Goal: Check status: Check status

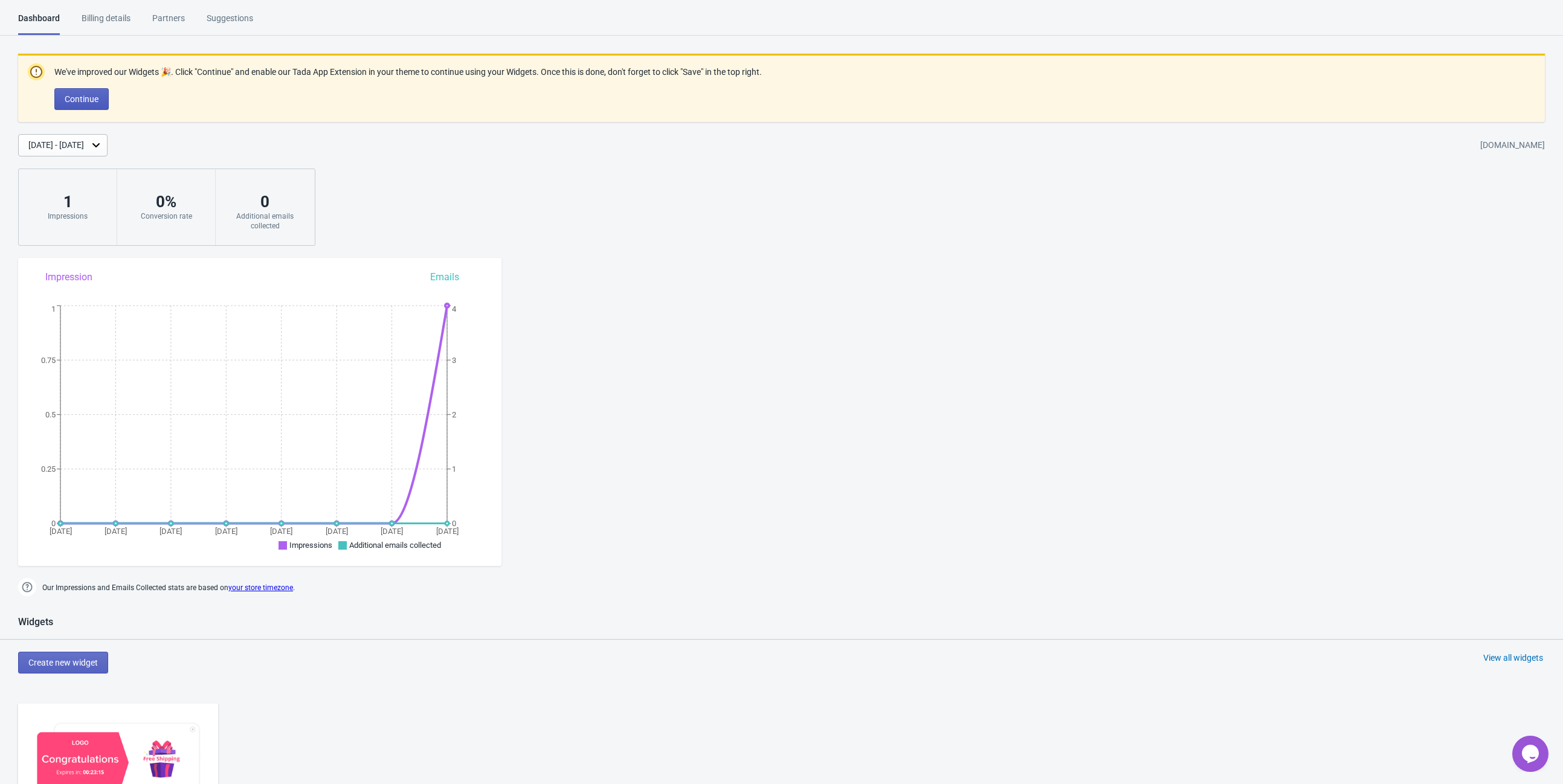
click at [85, 97] on span "Continue" at bounding box center [82, 99] width 34 height 10
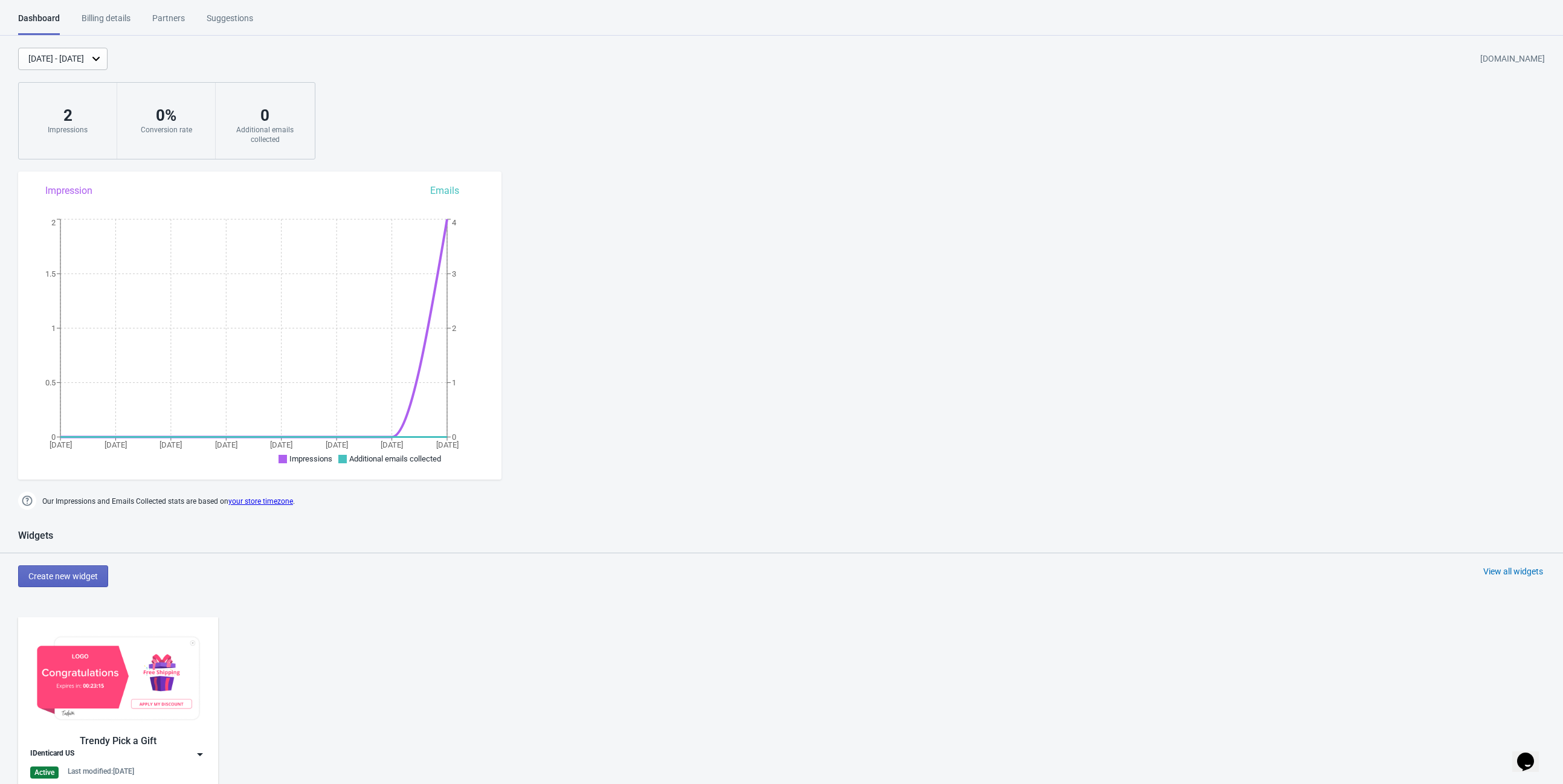
click at [108, 50] on div "[DATE] - [DATE]" at bounding box center [63, 58] width 89 height 22
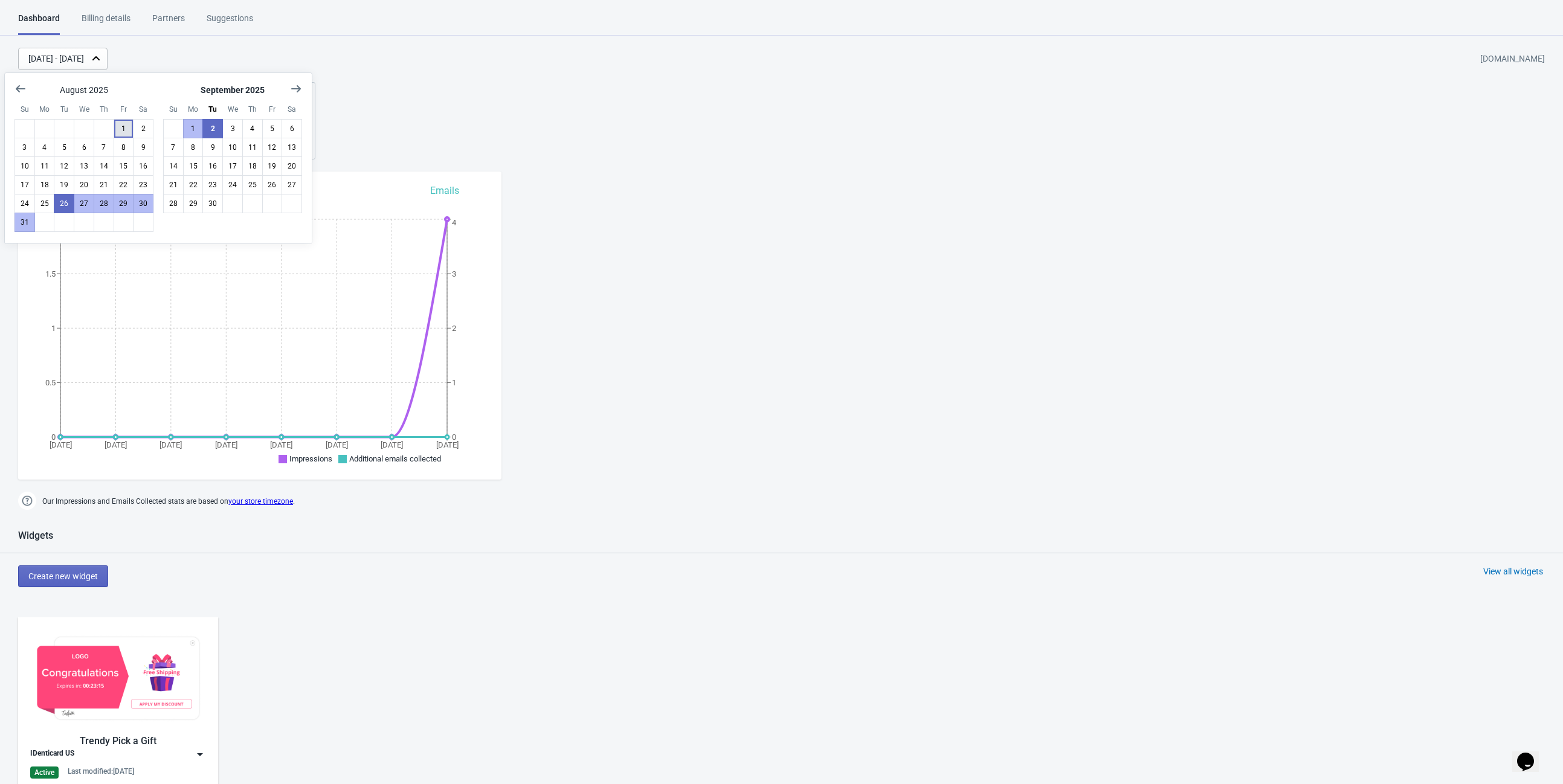
click at [117, 124] on button "1" at bounding box center [123, 129] width 20 height 19
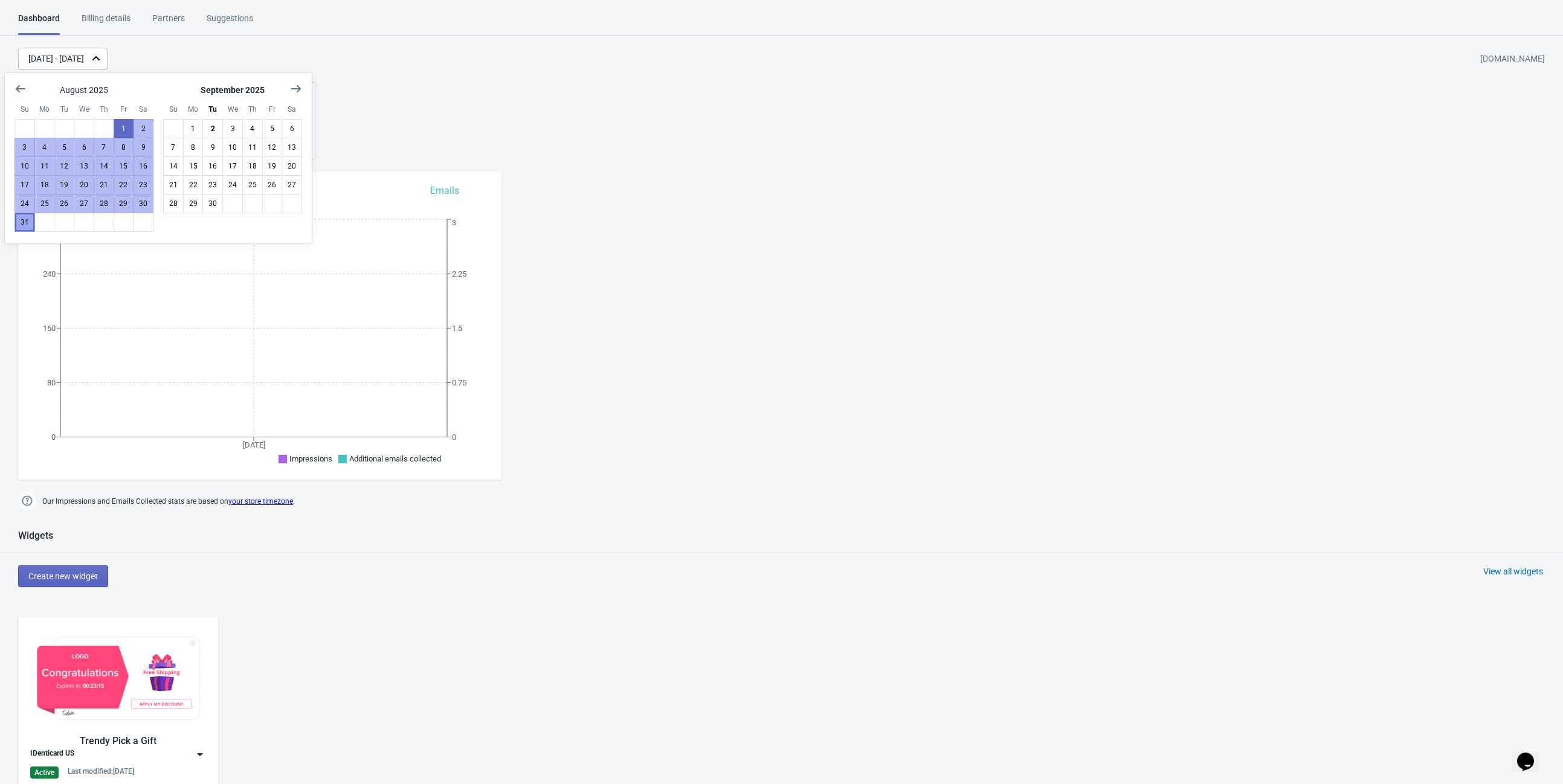
click at [31, 220] on button "31" at bounding box center [24, 222] width 20 height 19
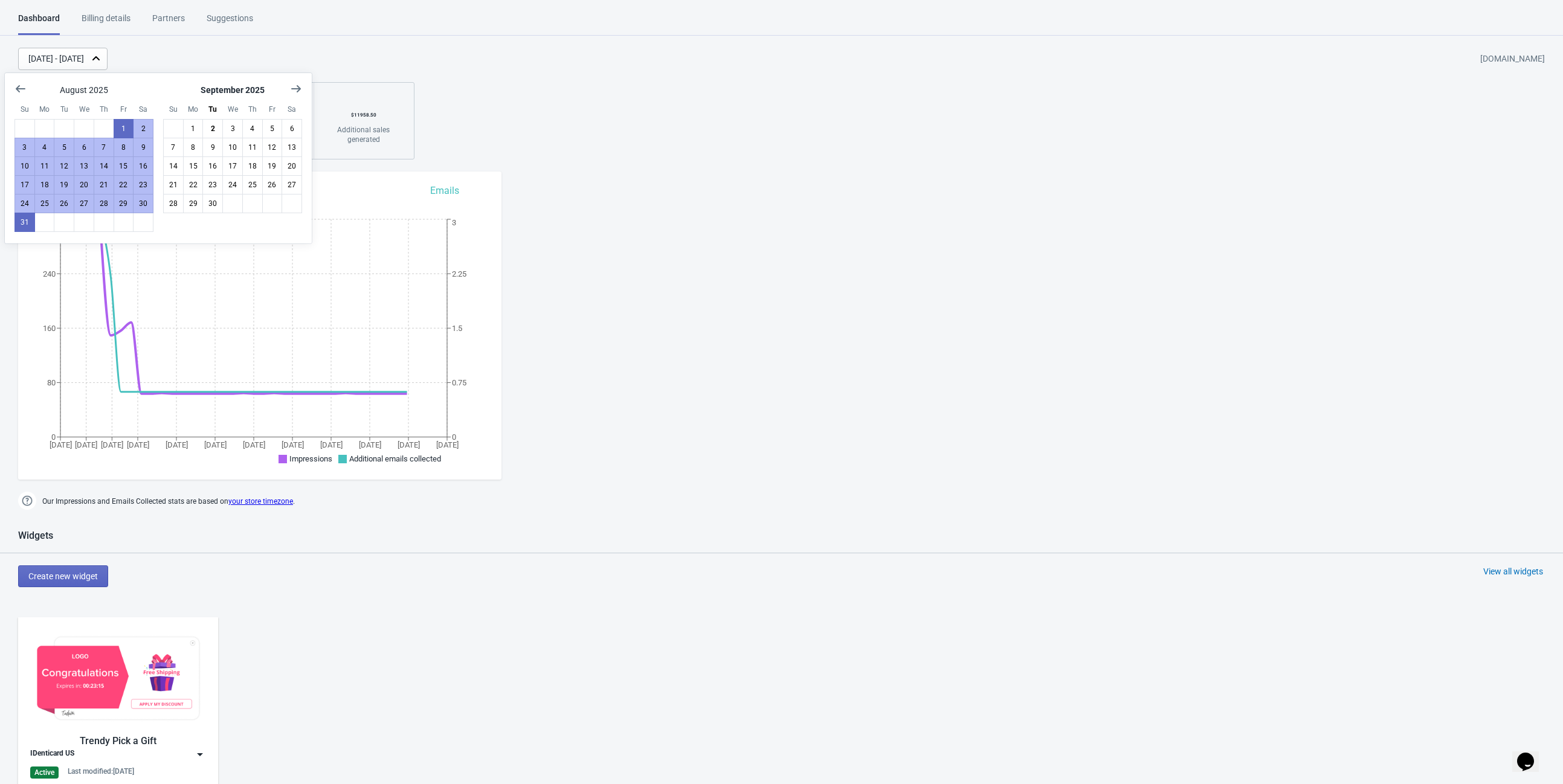
click at [490, 92] on div "[DATE] - [DATE] [DOMAIN_NAME] 668 Impressions < 1 % Conversion rate 5 Additiona…" at bounding box center [782, 103] width 1563 height 112
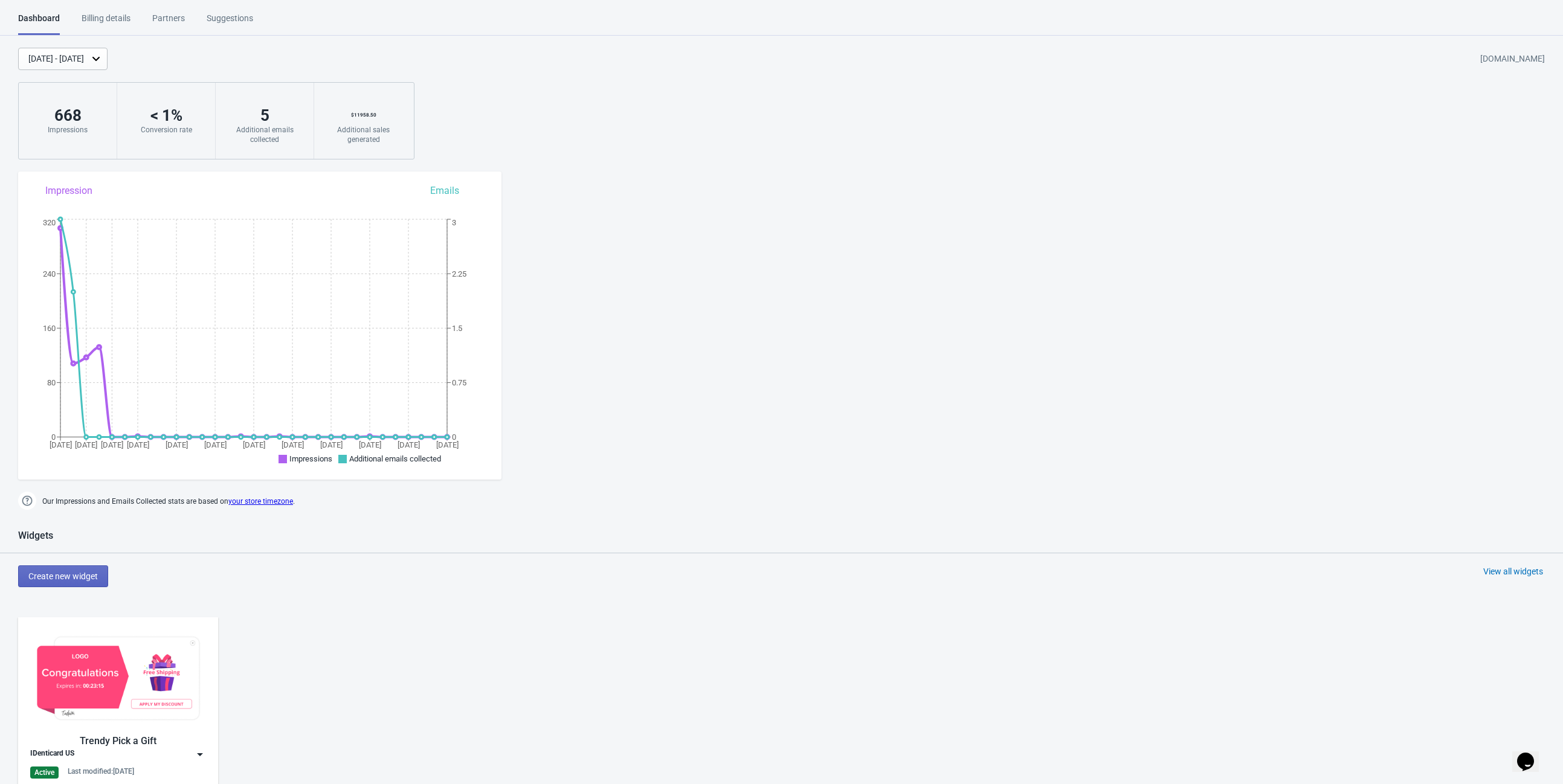
click at [84, 63] on div "[DATE] - [DATE]" at bounding box center [55, 58] width 55 height 13
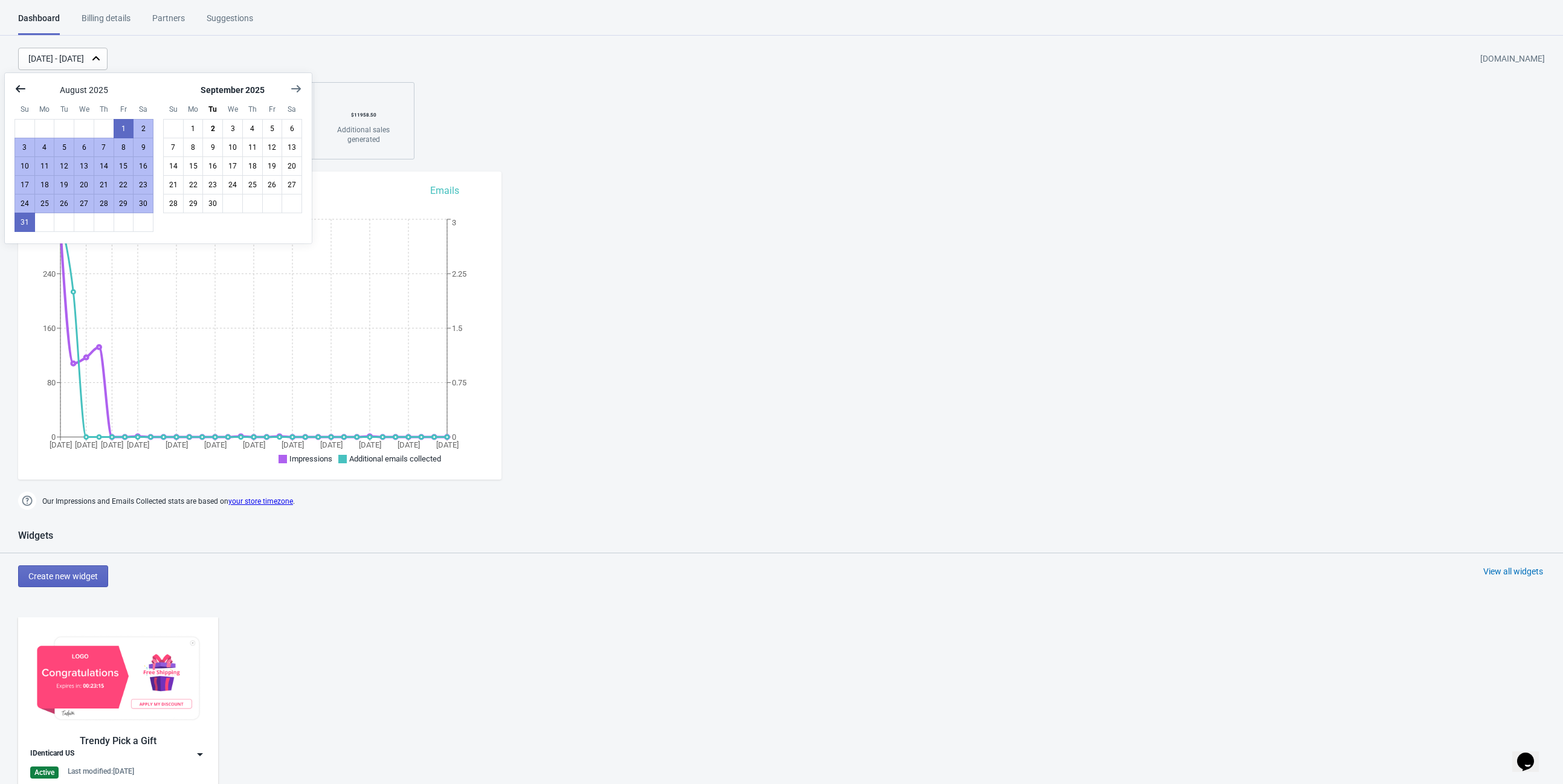
click at [25, 89] on icon "Show previous month, July 2025" at bounding box center [20, 88] width 12 height 12
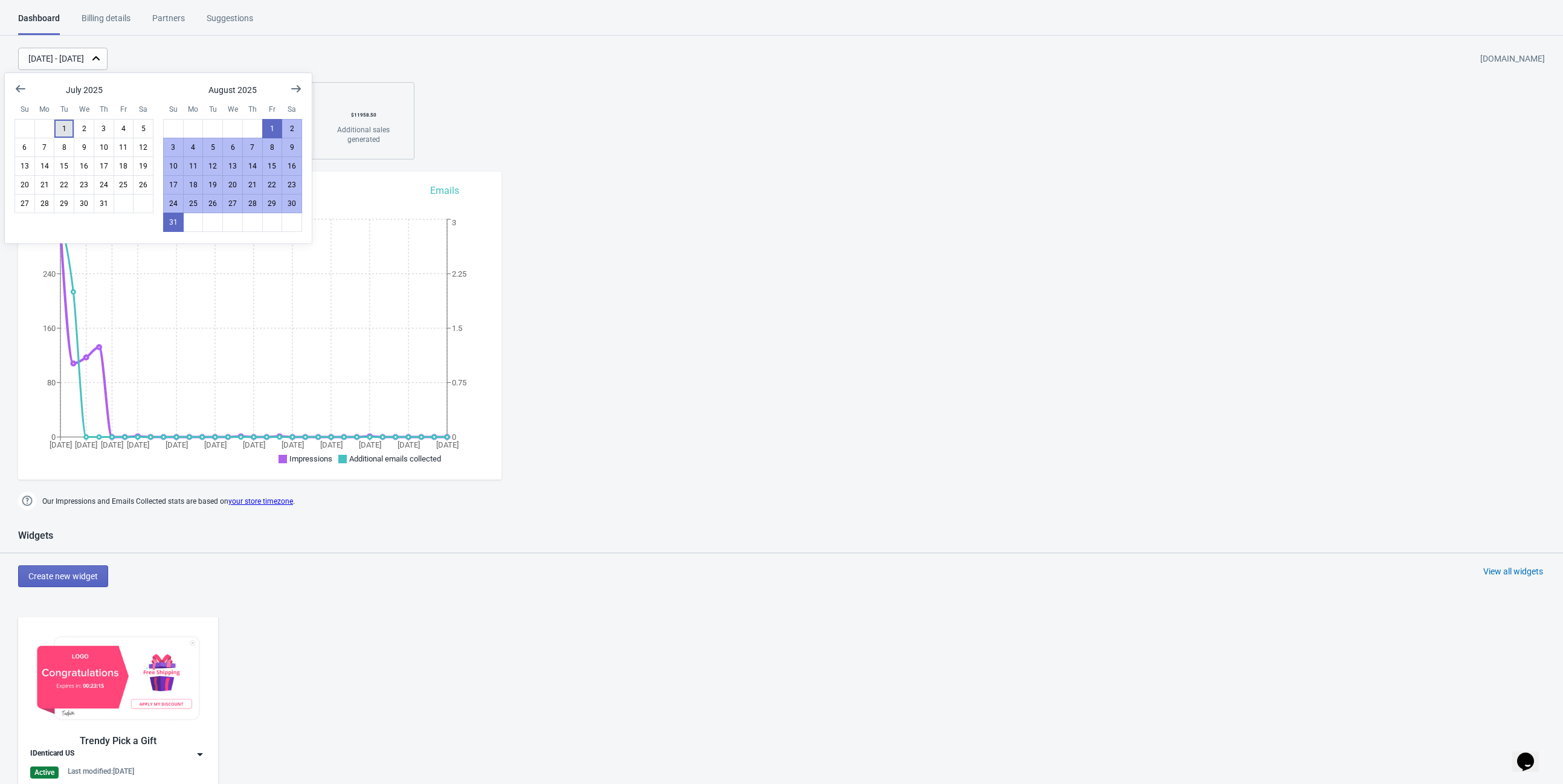
click at [58, 127] on button "1" at bounding box center [63, 129] width 20 height 19
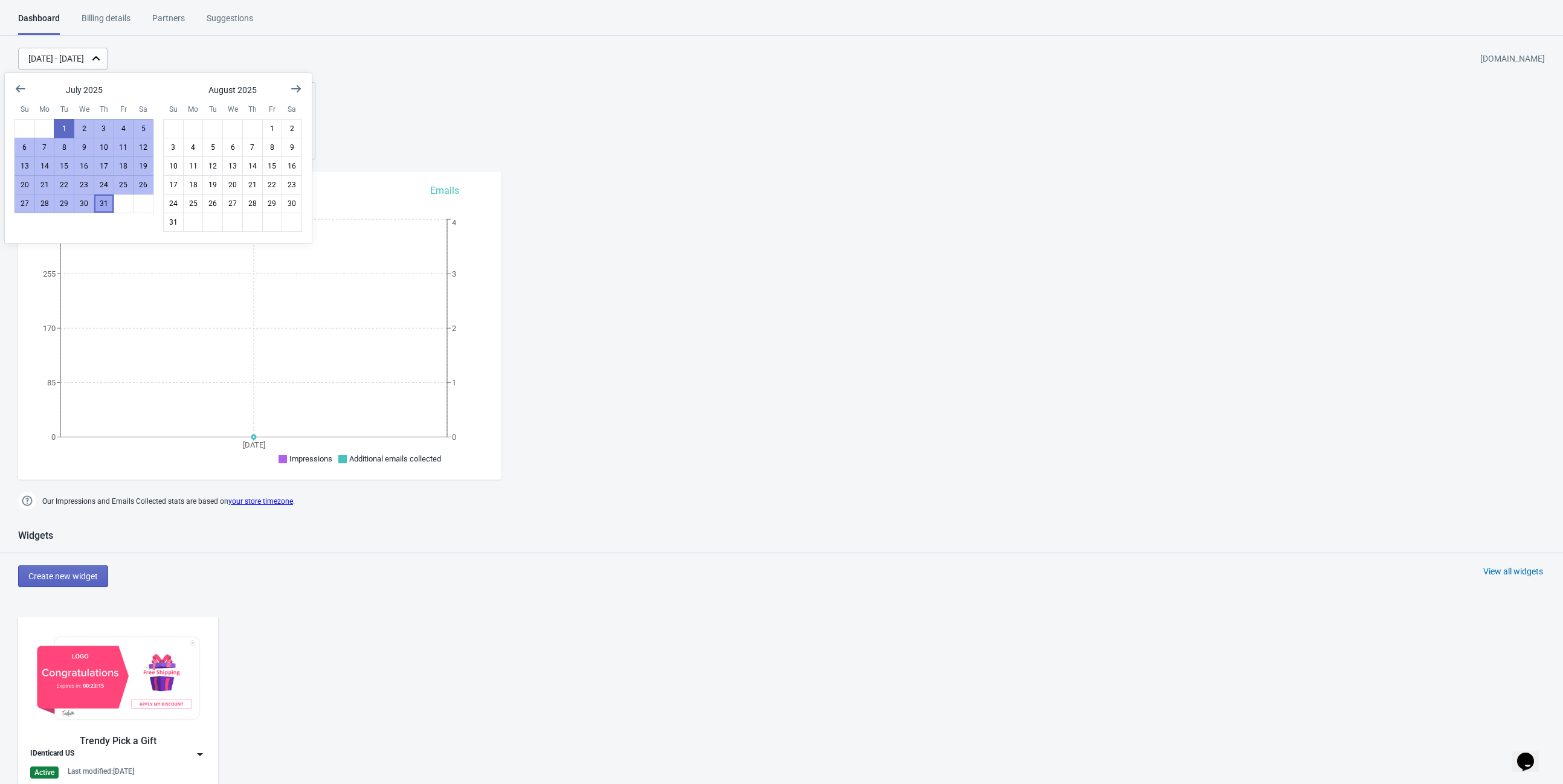
click at [97, 201] on button "31" at bounding box center [103, 204] width 20 height 19
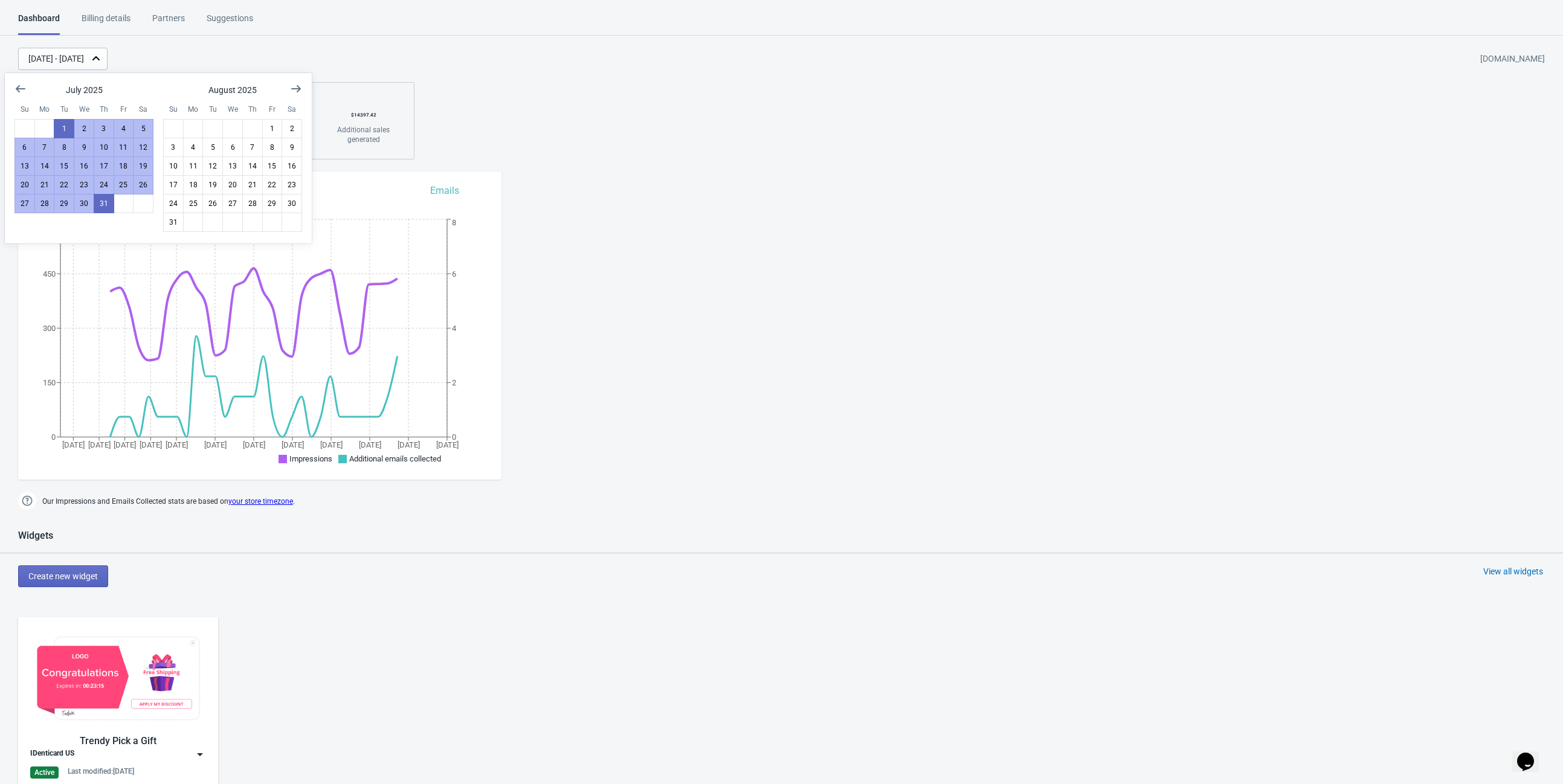
click at [519, 122] on div "[DATE] - [DATE] [DOMAIN_NAME] 8644 Impressions < 1 % Conversion rate 48 Additio…" at bounding box center [782, 103] width 1563 height 112
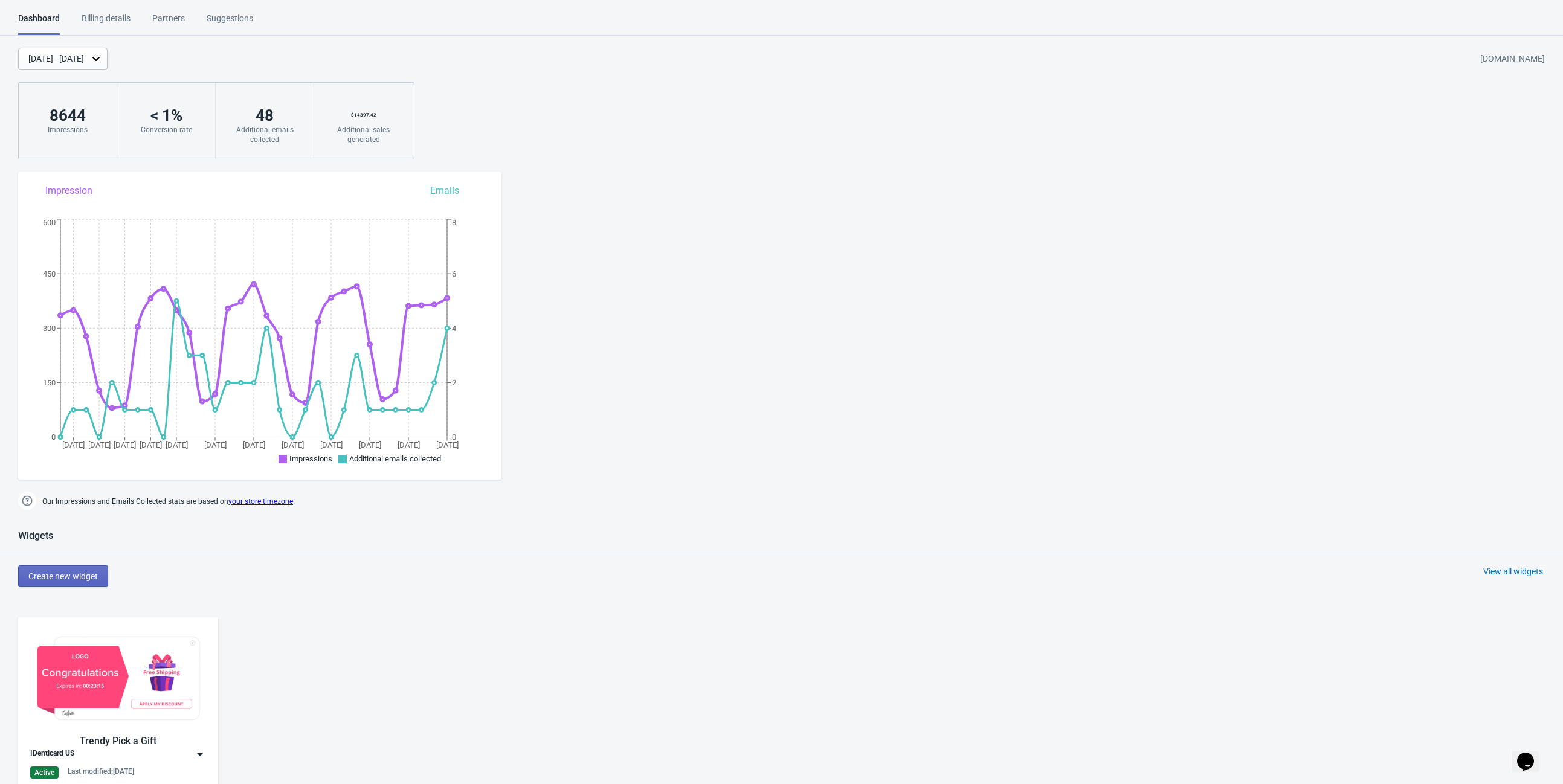
click at [98, 49] on div "[DATE] - [DATE]" at bounding box center [63, 58] width 89 height 22
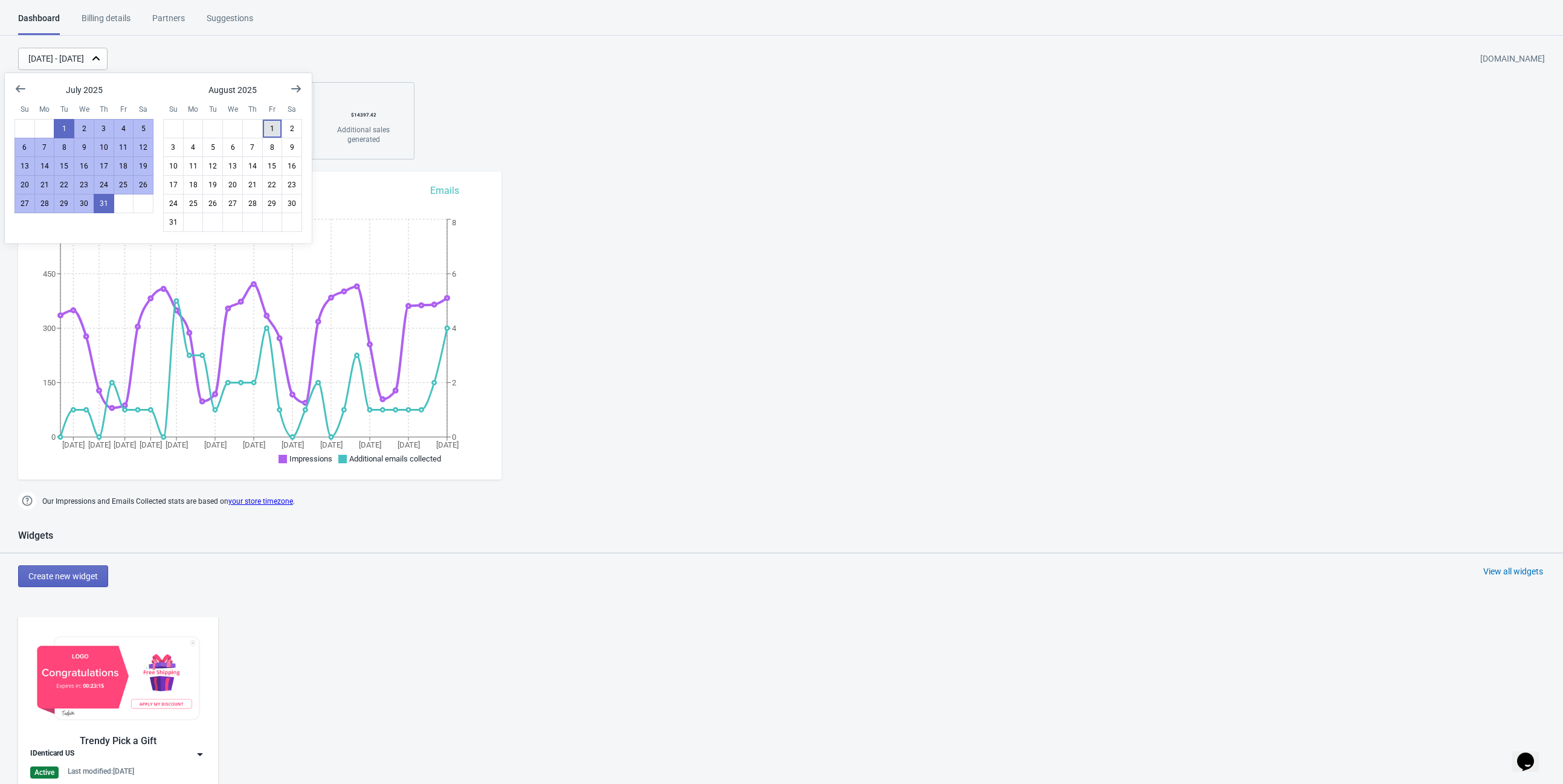
click at [266, 129] on button "1" at bounding box center [272, 129] width 20 height 19
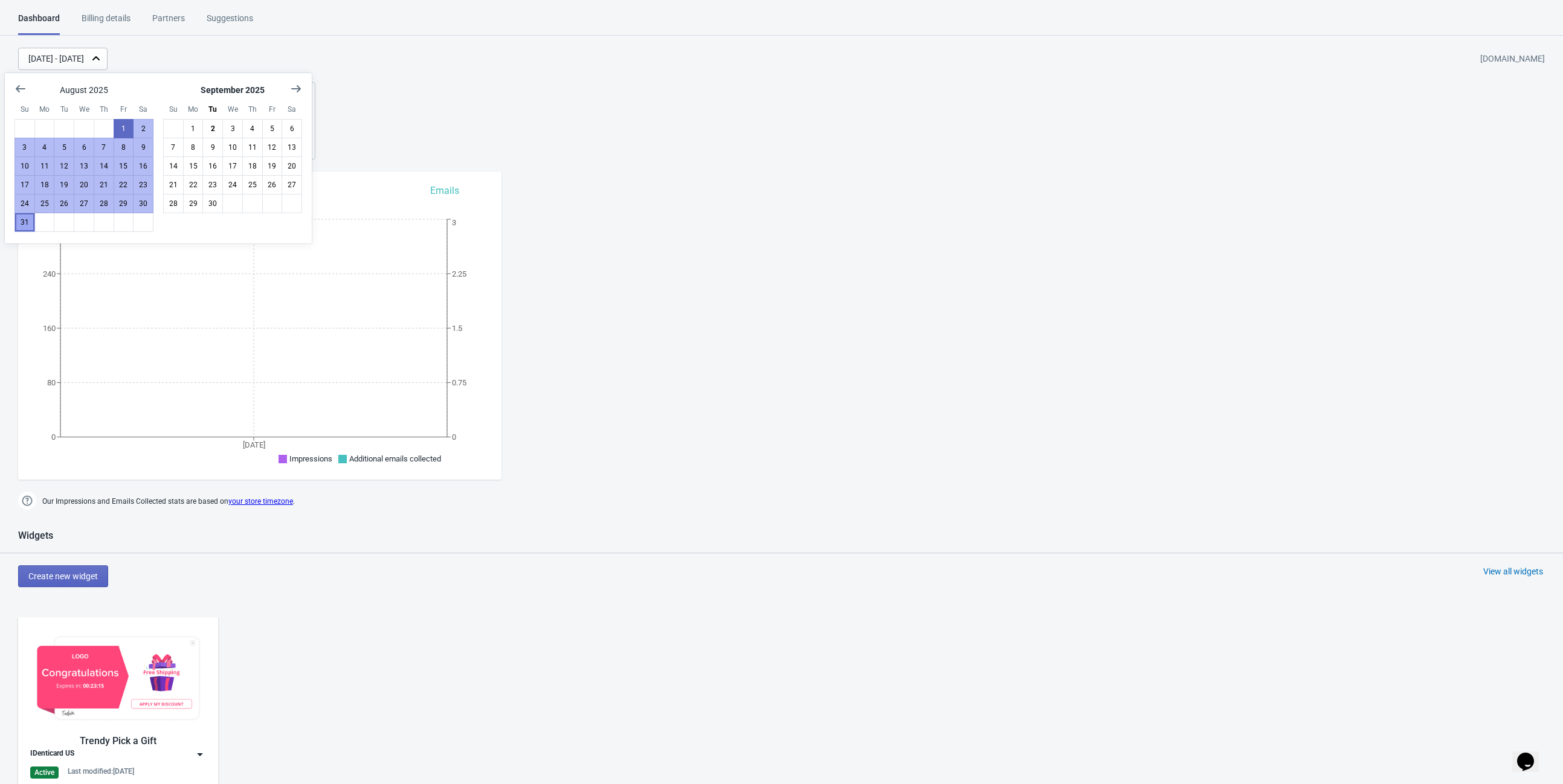
click at [30, 223] on button "31" at bounding box center [24, 222] width 20 height 19
click at [505, 71] on div "[DATE] - [DATE] [DOMAIN_NAME] 668 Impressions < 1 % Conversion rate 5 Additiona…" at bounding box center [782, 103] width 1563 height 112
